Goal: Information Seeking & Learning: Learn about a topic

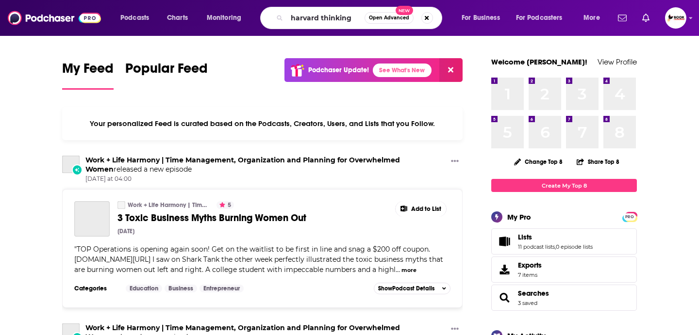
type input "harvard thinking"
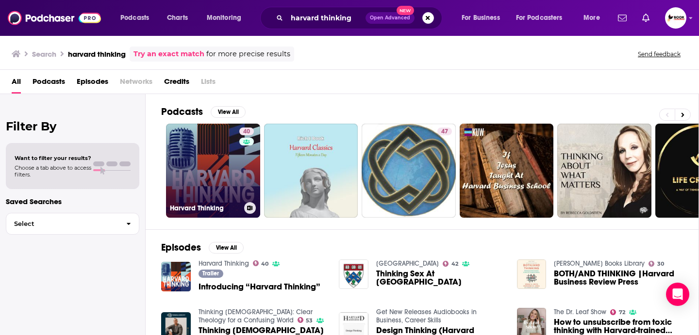
click at [218, 144] on link "40 Harvard Thinking" at bounding box center [213, 171] width 94 height 94
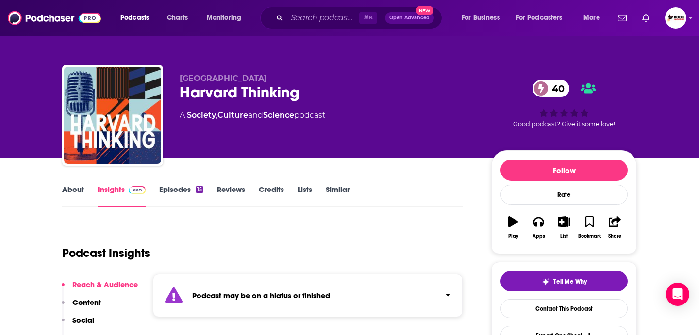
click at [75, 190] on link "About" at bounding box center [73, 196] width 22 height 22
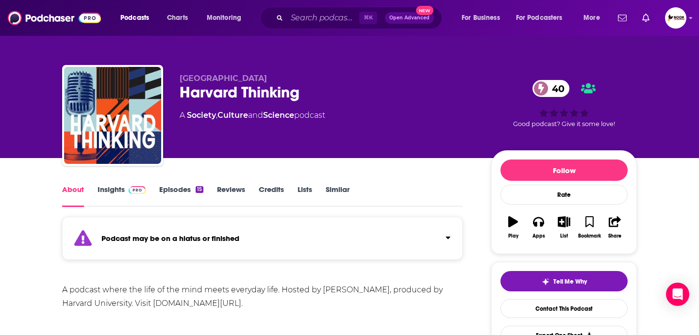
click at [115, 190] on link "Insights" at bounding box center [122, 196] width 48 height 22
